Goal: Task Accomplishment & Management: Manage account settings

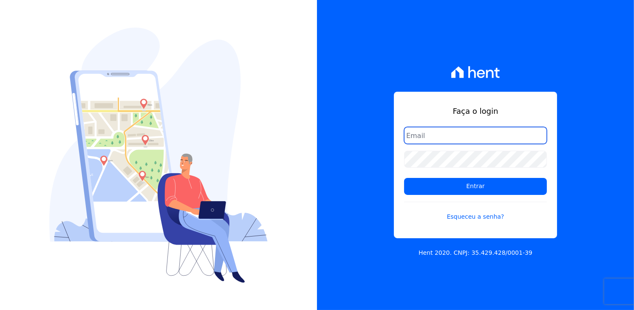
click at [422, 140] on input "email" at bounding box center [475, 135] width 143 height 17
type input "[EMAIL_ADDRESS][DOMAIN_NAME]"
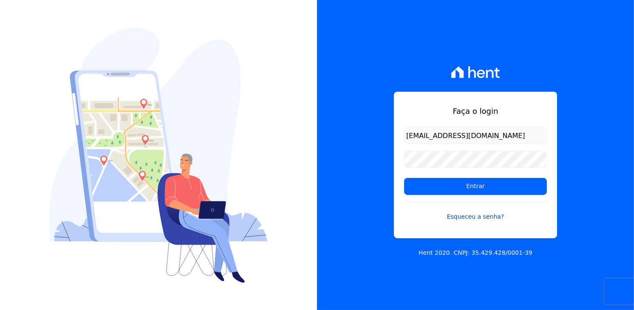
click at [471, 216] on link "Esqueceu a senha?" at bounding box center [475, 212] width 143 height 20
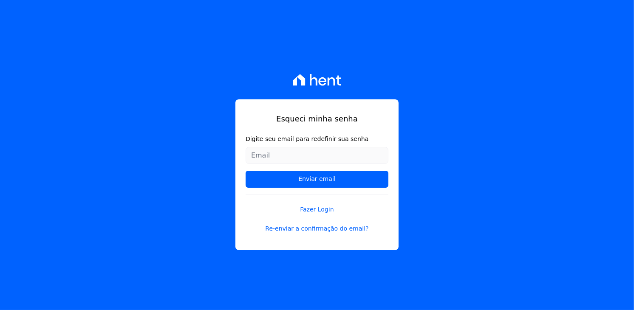
click at [299, 153] on input "Digite seu email para redefinir sua senha" at bounding box center [316, 155] width 143 height 17
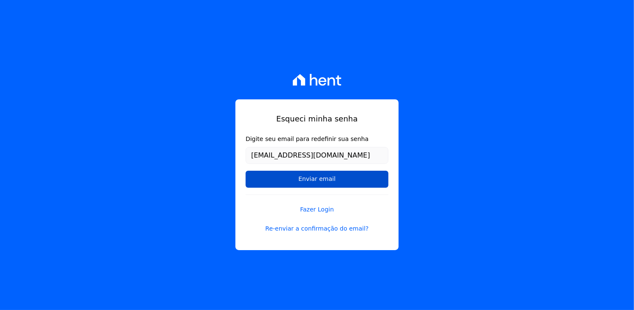
type input "[EMAIL_ADDRESS][DOMAIN_NAME]"
click at [328, 180] on input "Enviar email" at bounding box center [316, 179] width 143 height 17
click at [322, 178] on input "Enviar email" at bounding box center [316, 179] width 143 height 17
click at [321, 178] on input "Enviar email" at bounding box center [316, 179] width 143 height 17
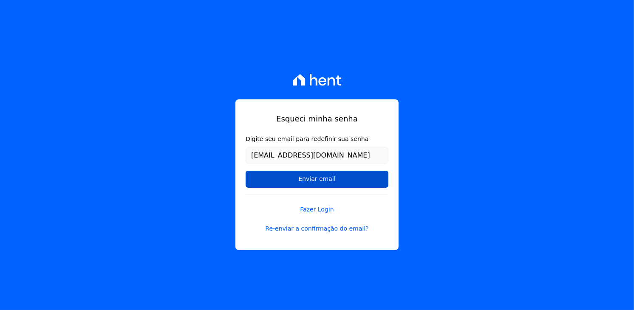
click at [321, 178] on input "Enviar email" at bounding box center [316, 179] width 143 height 17
click at [343, 180] on input "Enviar email" at bounding box center [316, 179] width 143 height 17
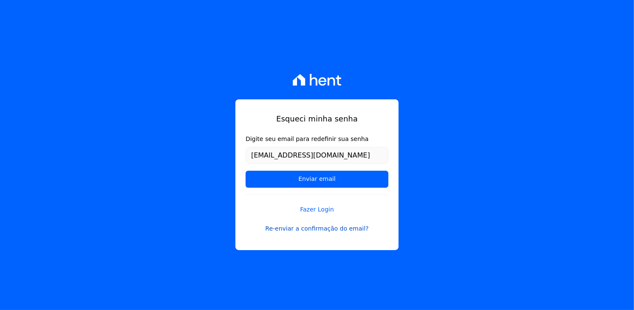
click at [330, 225] on link "Re-enviar a confirmação do email?" at bounding box center [316, 228] width 143 height 9
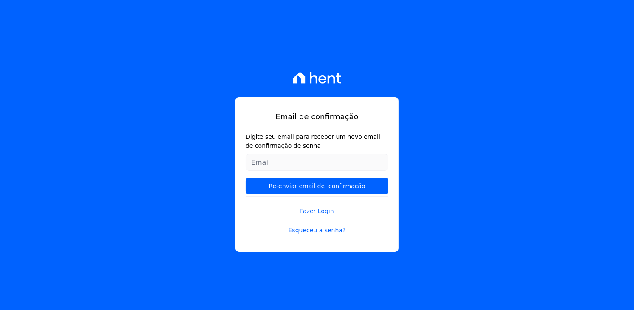
click at [315, 163] on input "Digite seu email para receber um novo email de confirmação de senha" at bounding box center [316, 162] width 143 height 17
type input "[EMAIL_ADDRESS][DOMAIN_NAME]"
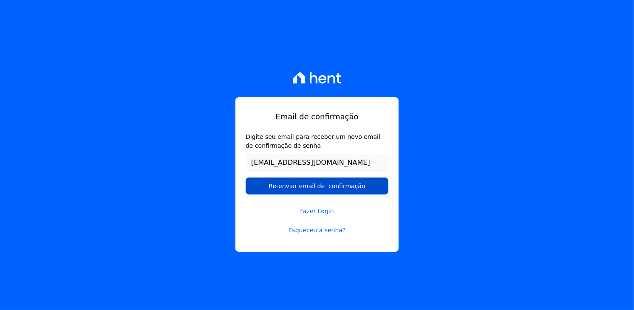
click at [319, 183] on input "Re-enviar email de confirmação" at bounding box center [316, 186] width 143 height 17
click at [319, 184] on input "Re-enviar email de confirmação" at bounding box center [316, 186] width 143 height 17
click at [320, 184] on input "Re-enviar email de confirmação" at bounding box center [316, 186] width 143 height 17
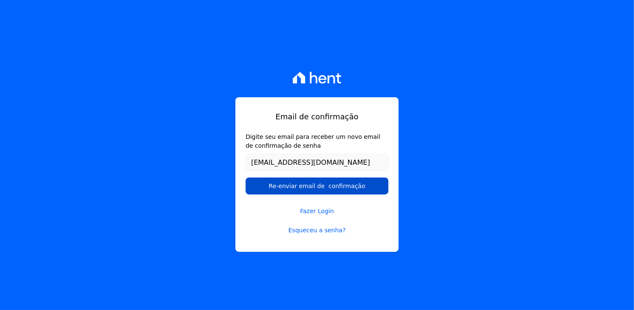
click at [288, 187] on input "Re-enviar email de confirmação" at bounding box center [316, 186] width 143 height 17
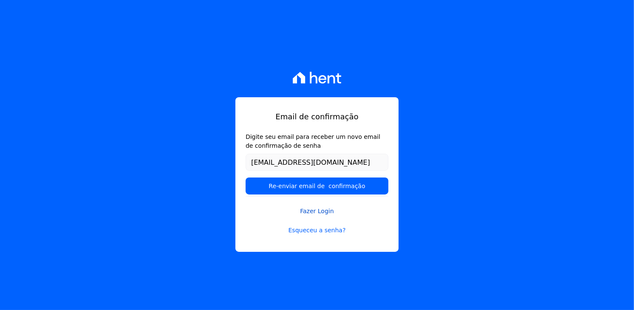
click at [366, 199] on link "Fazer Login" at bounding box center [316, 206] width 143 height 20
